Goal: Register for event/course

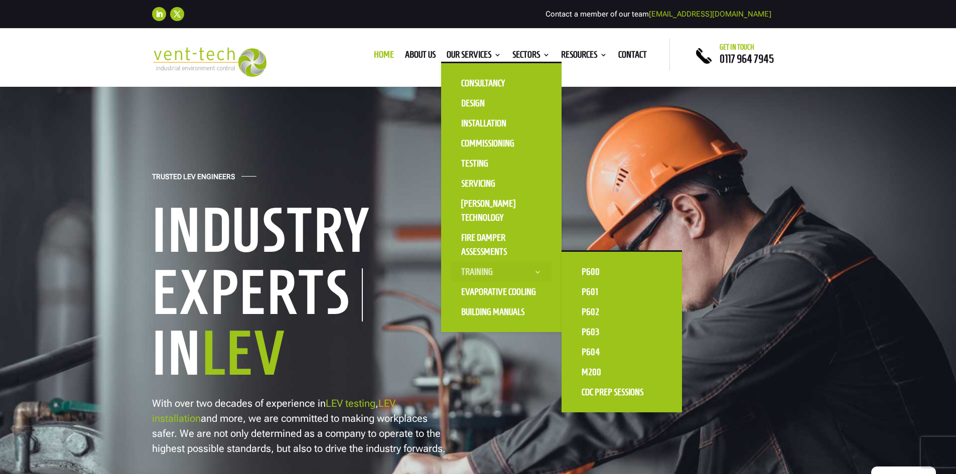
click at [480, 275] on link "Training" at bounding box center [501, 272] width 100 height 20
click at [596, 351] on link "P604" at bounding box center [622, 352] width 100 height 20
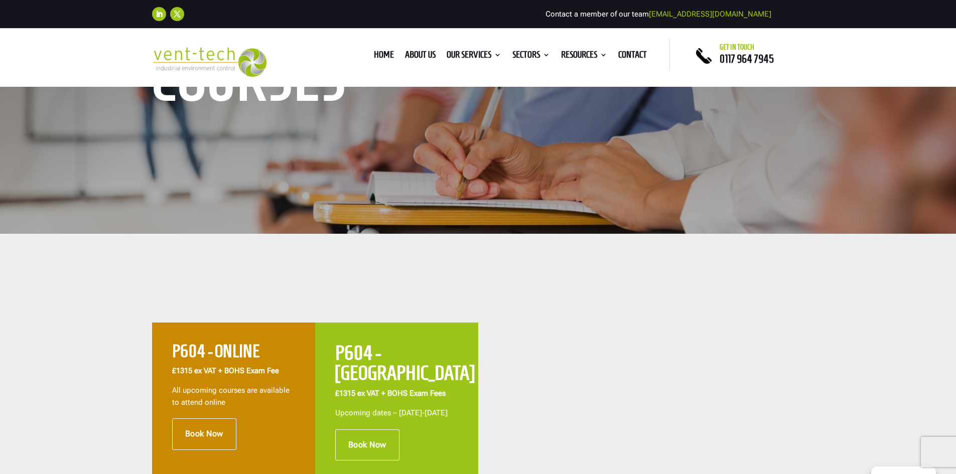
scroll to position [351, 0]
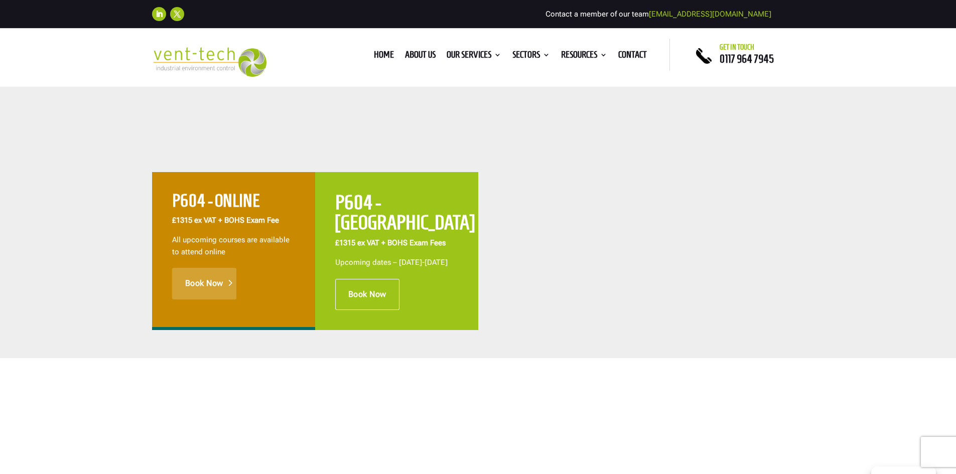
click at [213, 287] on link "Book Now" at bounding box center [204, 283] width 64 height 31
click at [222, 287] on link "Book Now" at bounding box center [204, 283] width 64 height 31
